Goal: Task Accomplishment & Management: Manage account settings

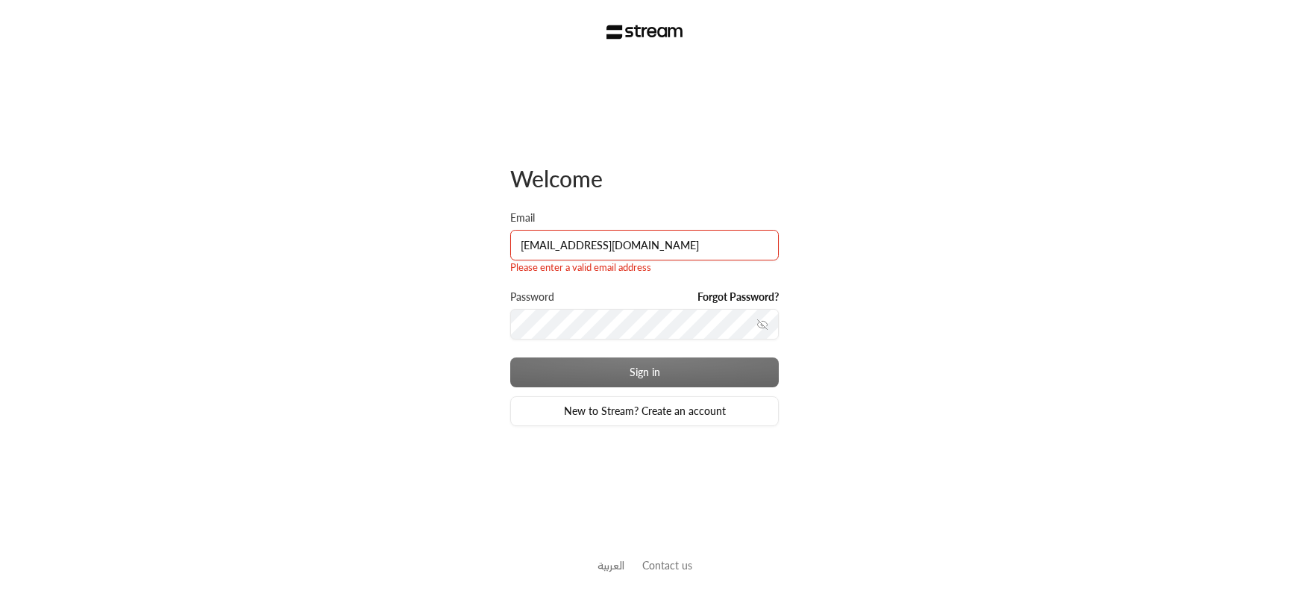
type input "[EMAIL_ADDRESS][DOMAIN_NAME]"
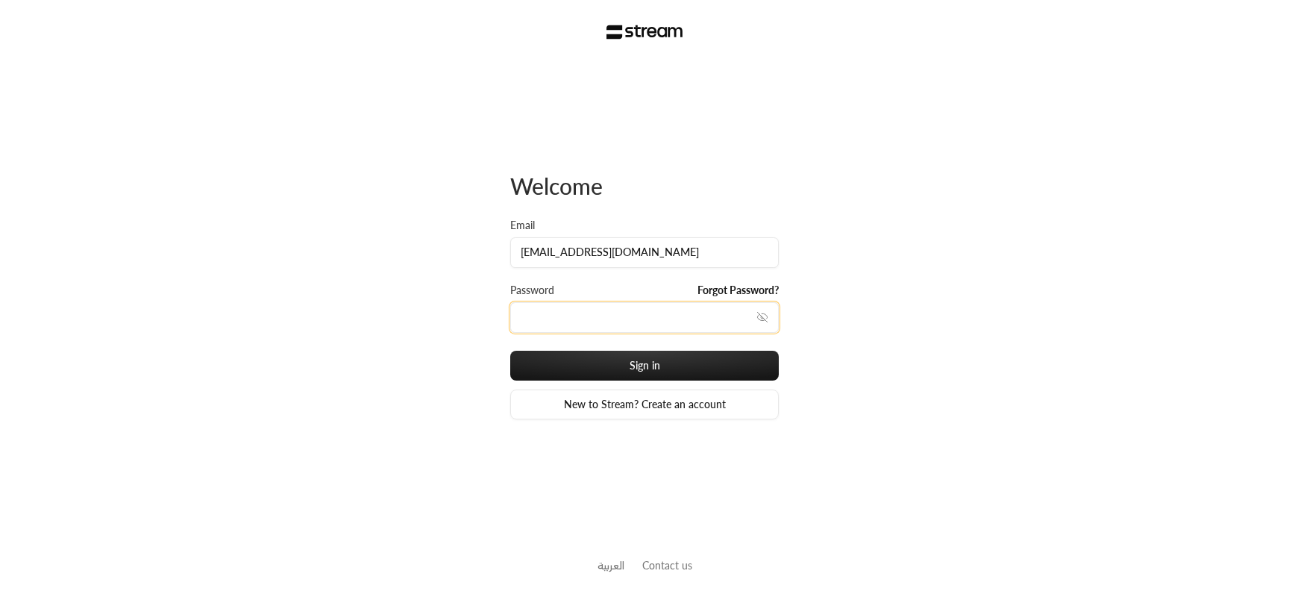
click at [510, 351] on button "Sign in" at bounding box center [644, 366] width 268 height 30
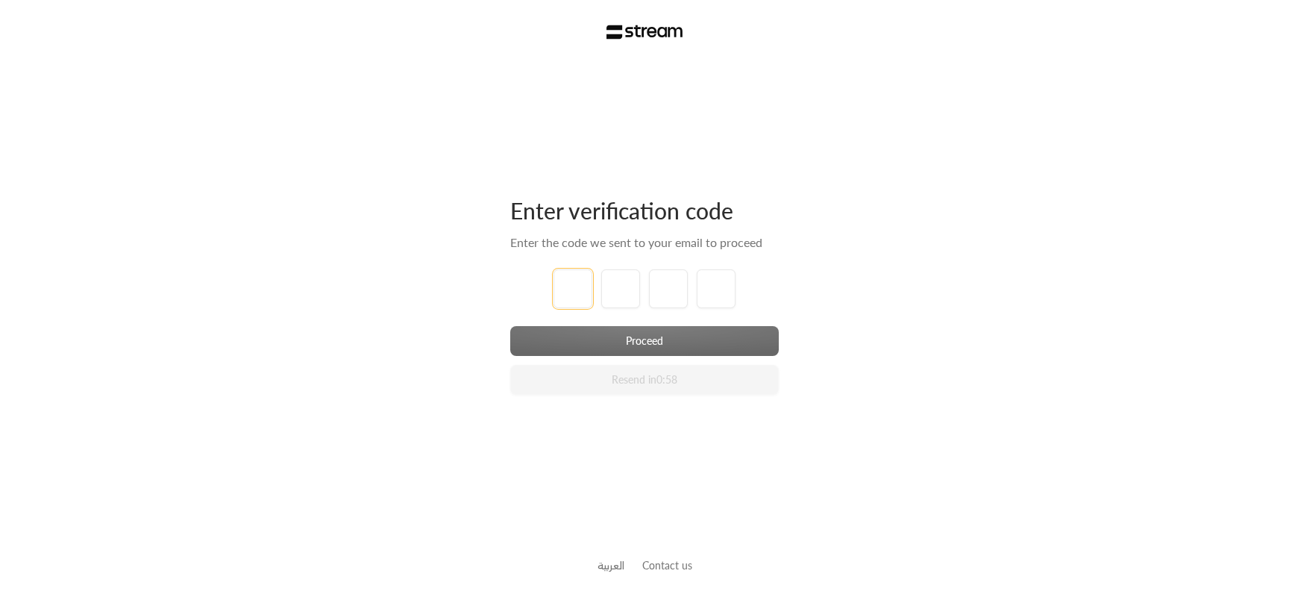
type input "1"
type input "2"
type input "3"
type input "4"
